Goal: Communication & Community: Answer question/provide support

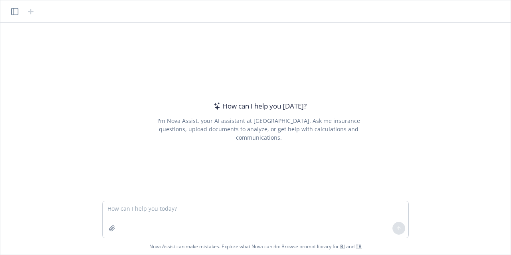
click at [199, 205] on textarea at bounding box center [256, 219] width 306 height 37
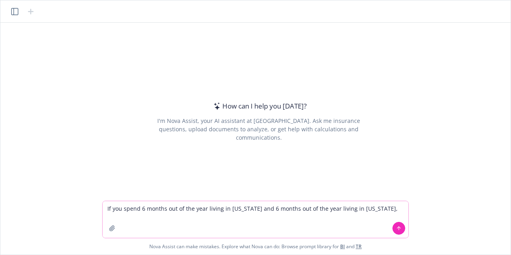
click at [389, 211] on textarea "If you spend 6 months out of the year living in [US_STATE] and 6 months out of …" at bounding box center [256, 219] width 306 height 37
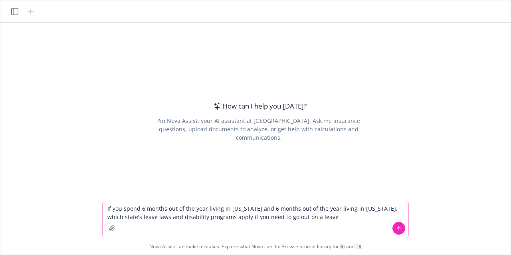
type textarea "If you spend 6 months out of the year living in [US_STATE] and 6 months out of …"
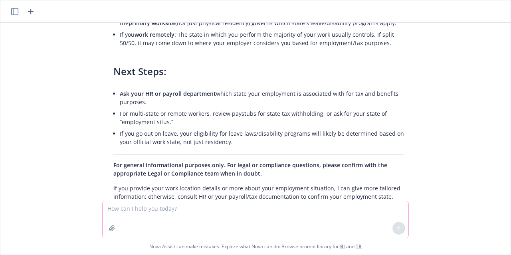
scroll to position [335, 0]
